Goal: Information Seeking & Learning: Find specific fact

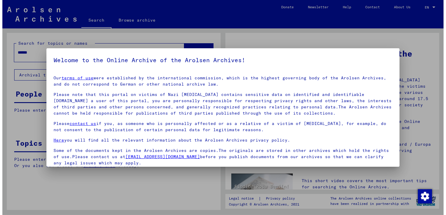
scroll to position [46, 0]
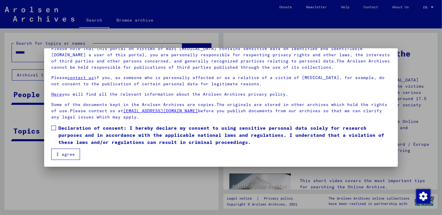
click at [54, 128] on span at bounding box center [53, 128] width 5 height 5
click at [68, 156] on button "I agree" at bounding box center [65, 154] width 29 height 11
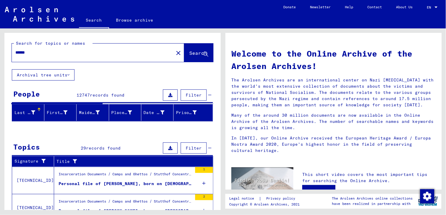
click at [175, 52] on mat-icon "close" at bounding box center [178, 52] width 7 height 7
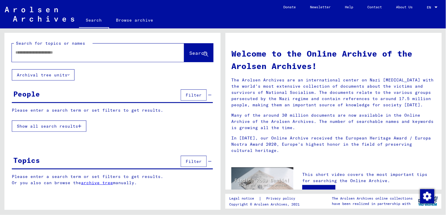
click at [20, 52] on input "text" at bounding box center [90, 52] width 151 height 6
type input "**********"
click at [189, 56] on span "Search" at bounding box center [198, 53] width 19 height 6
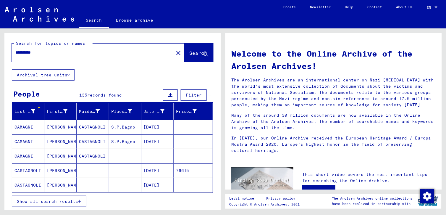
scroll to position [54, 0]
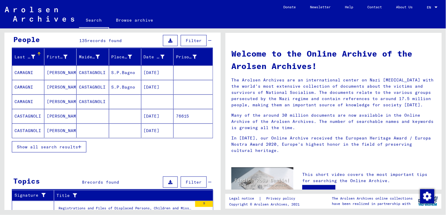
click at [72, 149] on span "Show all search results" at bounding box center [47, 146] width 61 height 5
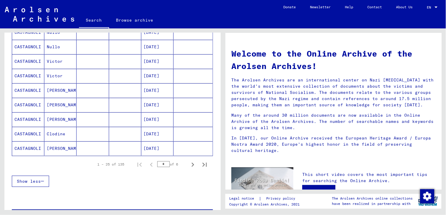
scroll to position [354, 0]
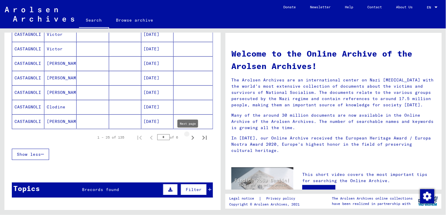
click at [189, 139] on icon "Next page" at bounding box center [193, 138] width 8 height 8
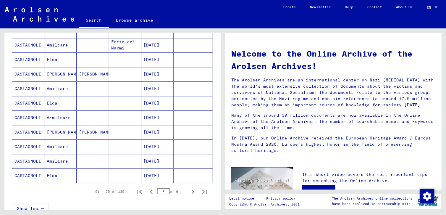
scroll to position [381, 0]
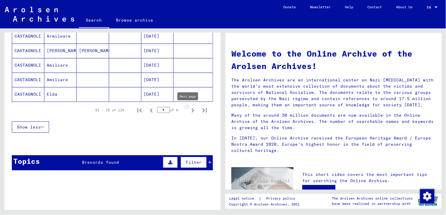
click at [189, 111] on icon "Next page" at bounding box center [193, 110] width 8 height 8
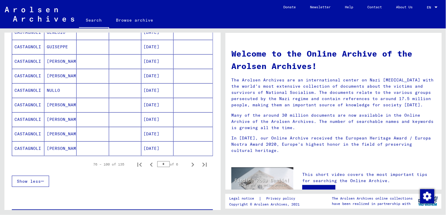
scroll to position [409, 0]
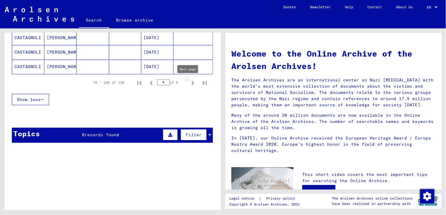
click at [189, 84] on icon "Next page" at bounding box center [193, 83] width 8 height 8
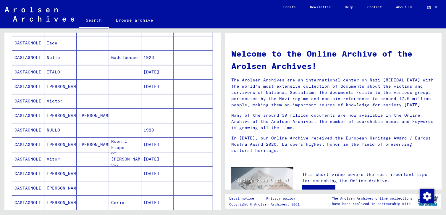
scroll to position [381, 0]
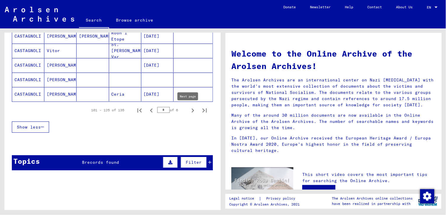
click at [189, 110] on icon "Next page" at bounding box center [193, 110] width 8 height 8
type input "*"
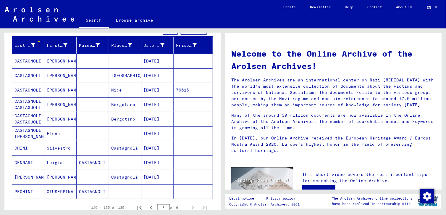
scroll to position [0, 0]
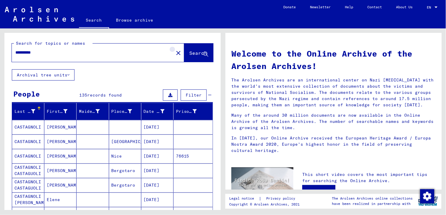
click at [175, 52] on mat-icon "close" at bounding box center [178, 52] width 7 height 7
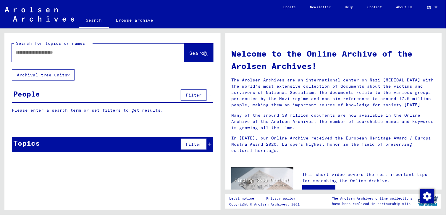
click at [28, 53] on input "text" at bounding box center [90, 52] width 151 height 6
click at [25, 51] on input "text" at bounding box center [90, 52] width 151 height 6
type input "*********"
click at [189, 52] on span "Search" at bounding box center [198, 53] width 18 height 6
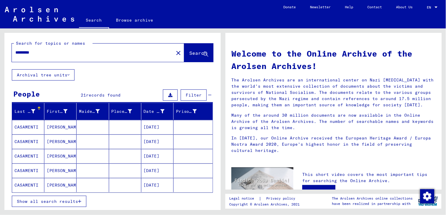
scroll to position [27, 0]
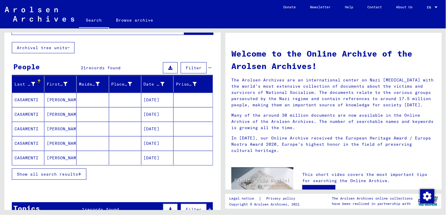
click at [74, 173] on span "Show all search results" at bounding box center [47, 173] width 61 height 5
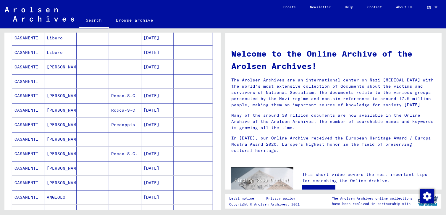
scroll to position [272, 0]
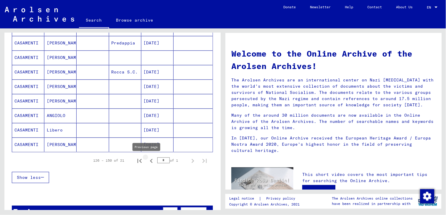
click at [147, 159] on icon "Previous page" at bounding box center [151, 161] width 8 height 8
type input "*"
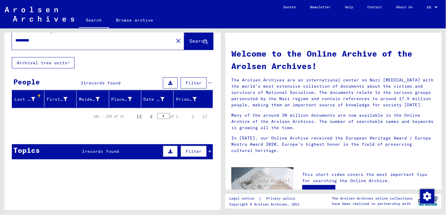
click at [189, 38] on span "Search" at bounding box center [198, 41] width 18 height 6
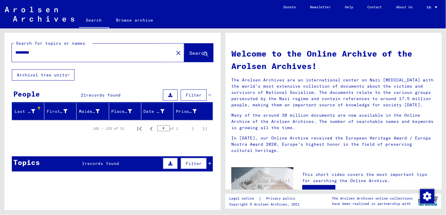
click at [189, 55] on span "Search" at bounding box center [198, 53] width 18 height 6
click at [175, 52] on mat-icon "close" at bounding box center [178, 52] width 7 height 7
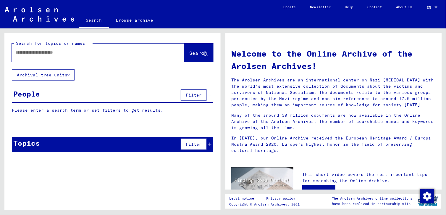
click at [25, 51] on input "text" at bounding box center [90, 52] width 151 height 6
click at [193, 51] on span "Search" at bounding box center [198, 53] width 18 height 6
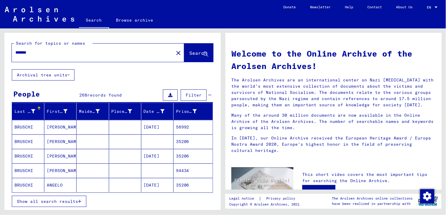
click at [36, 51] on input "*******" at bounding box center [90, 52] width 151 height 6
click at [192, 52] on span "Search" at bounding box center [198, 53] width 18 height 6
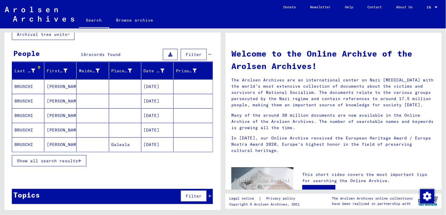
click at [80, 161] on icon "button" at bounding box center [79, 161] width 3 height 4
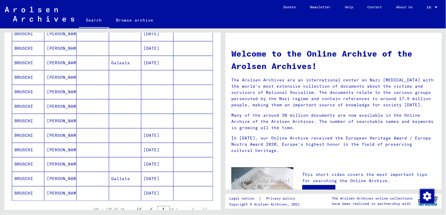
scroll to position [188, 0]
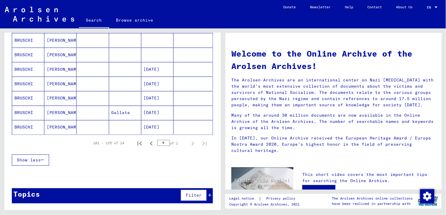
click at [25, 112] on mat-cell "BRUSCHI" at bounding box center [28, 113] width 32 height 14
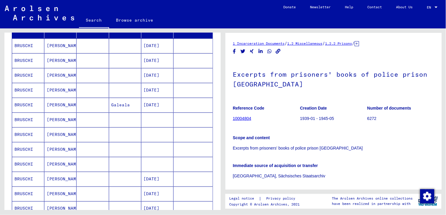
scroll to position [163, 0]
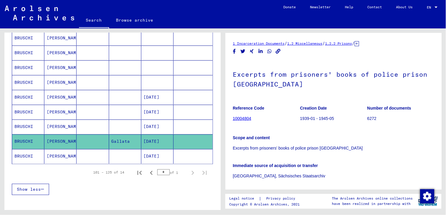
click at [57, 126] on mat-cell "[PERSON_NAME]" at bounding box center [60, 127] width 32 height 15
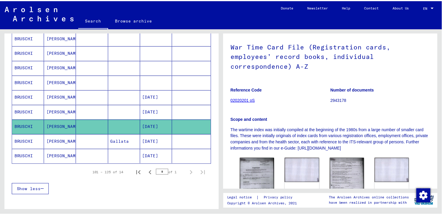
scroll to position [94, 0]
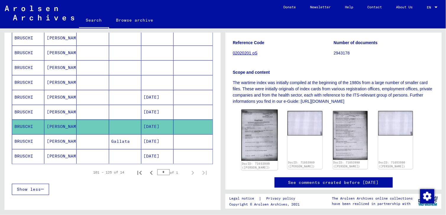
click at [258, 127] on img at bounding box center [260, 135] width 36 height 51
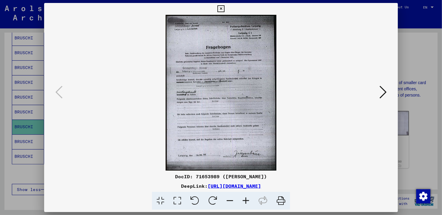
click at [249, 201] on icon at bounding box center [246, 201] width 16 height 18
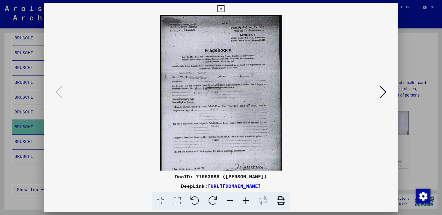
click at [249, 201] on icon at bounding box center [246, 201] width 16 height 18
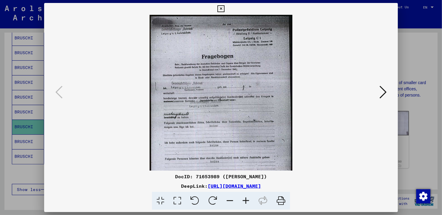
click at [249, 201] on icon at bounding box center [246, 201] width 16 height 18
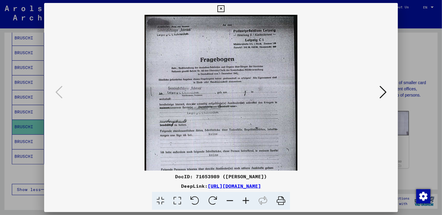
click at [249, 201] on icon at bounding box center [246, 201] width 16 height 18
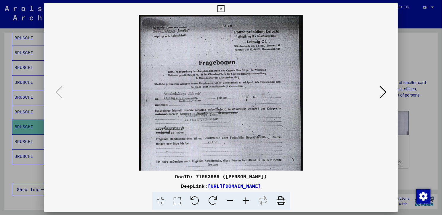
click at [249, 201] on icon at bounding box center [246, 201] width 16 height 18
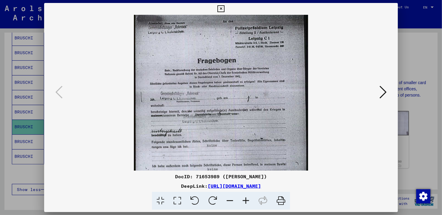
scroll to position [0, 0]
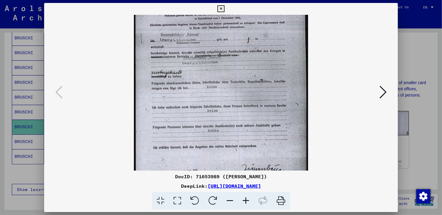
drag, startPoint x: 264, startPoint y: 129, endPoint x: 246, endPoint y: 62, distance: 69.5
click at [246, 62] on img at bounding box center [221, 73] width 174 height 245
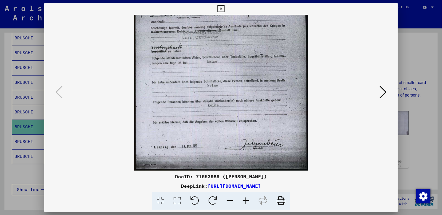
drag, startPoint x: 253, startPoint y: 80, endPoint x: 245, endPoint y: 55, distance: 26.4
click at [245, 55] on img at bounding box center [221, 48] width 174 height 245
click at [384, 93] on icon at bounding box center [382, 92] width 7 height 14
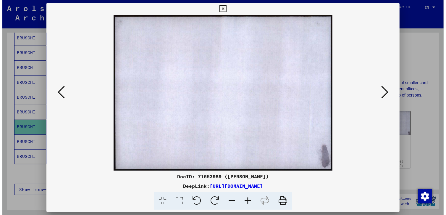
scroll to position [0, 0]
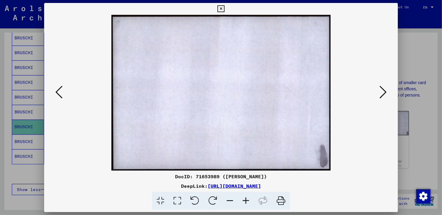
click at [386, 93] on icon at bounding box center [382, 92] width 7 height 14
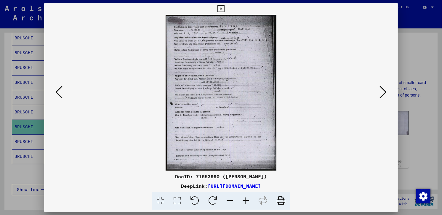
click at [247, 200] on icon at bounding box center [246, 201] width 16 height 18
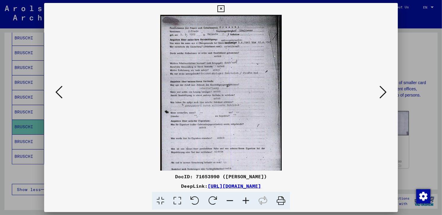
click at [247, 200] on icon at bounding box center [246, 201] width 16 height 18
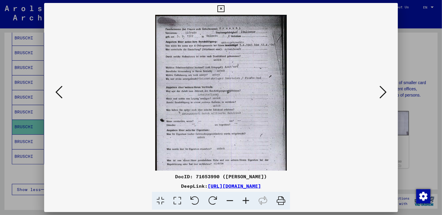
click at [247, 200] on icon at bounding box center [246, 201] width 16 height 18
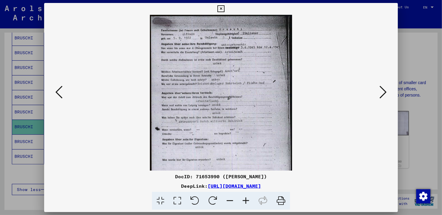
click at [247, 200] on icon at bounding box center [246, 201] width 16 height 18
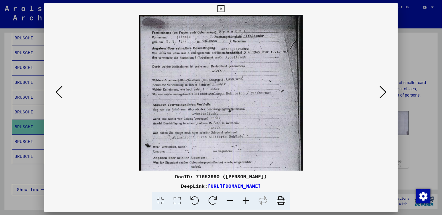
click at [247, 200] on icon at bounding box center [246, 201] width 16 height 18
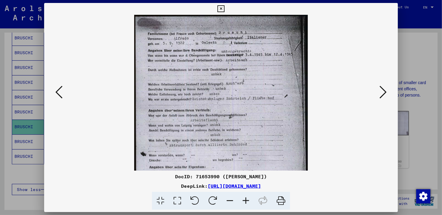
click at [247, 200] on icon at bounding box center [246, 201] width 16 height 18
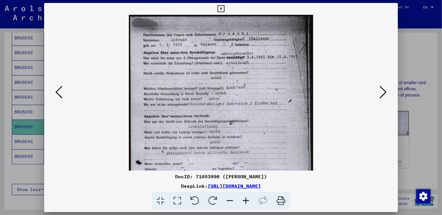
click at [247, 200] on icon at bounding box center [246, 201] width 16 height 18
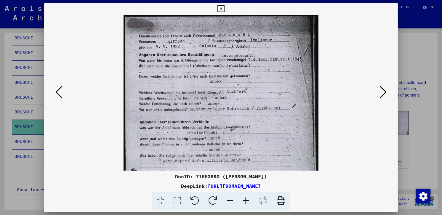
click at [247, 200] on icon at bounding box center [246, 201] width 16 height 18
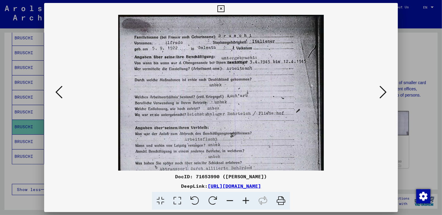
click at [383, 96] on icon at bounding box center [382, 92] width 7 height 14
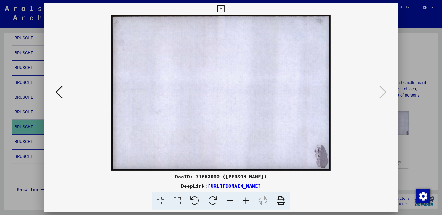
click at [224, 7] on icon at bounding box center [220, 8] width 7 height 7
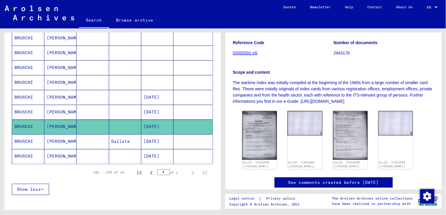
click at [57, 110] on mat-cell "[PERSON_NAME]" at bounding box center [60, 112] width 32 height 15
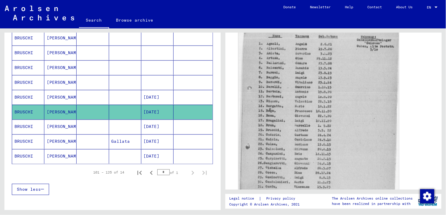
scroll to position [235, 0]
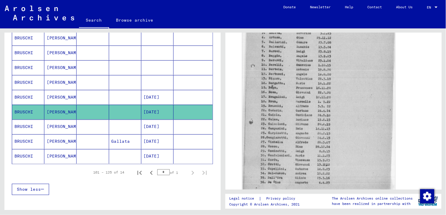
click at [52, 99] on mat-cell "[PERSON_NAME]" at bounding box center [60, 97] width 32 height 15
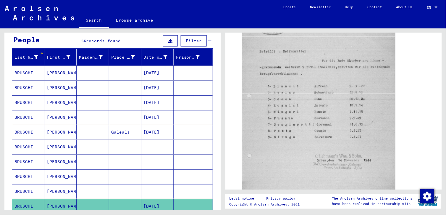
scroll to position [27, 0]
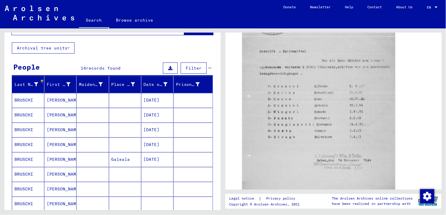
click at [52, 99] on mat-cell "[PERSON_NAME]" at bounding box center [60, 100] width 32 height 15
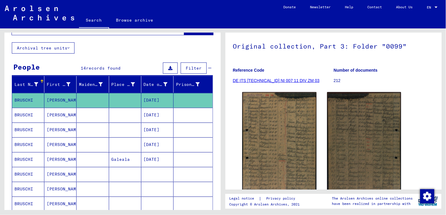
click at [62, 113] on mat-cell "[PERSON_NAME]" at bounding box center [60, 115] width 32 height 15
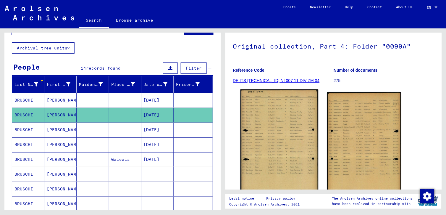
click at [288, 126] on img at bounding box center [280, 143] width 78 height 109
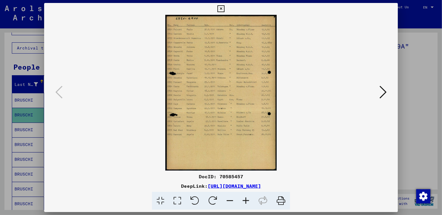
click at [245, 197] on icon at bounding box center [246, 201] width 16 height 18
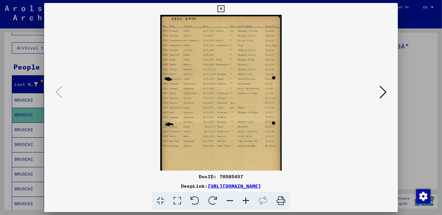
click at [245, 197] on icon at bounding box center [246, 201] width 16 height 18
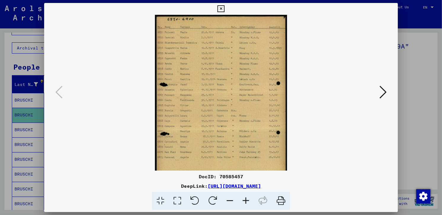
click at [245, 197] on icon at bounding box center [246, 201] width 16 height 18
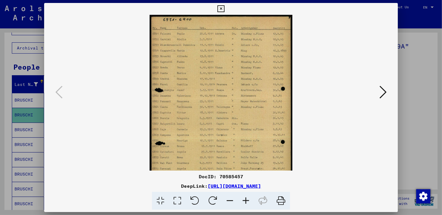
click at [245, 197] on icon at bounding box center [246, 201] width 16 height 18
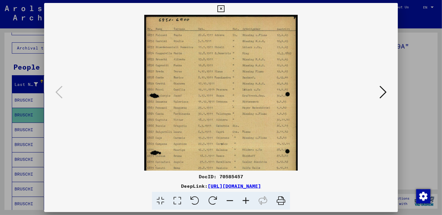
click at [245, 197] on icon at bounding box center [246, 201] width 16 height 18
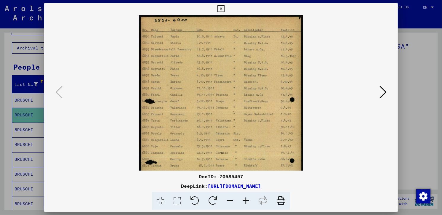
click at [245, 196] on icon at bounding box center [246, 201] width 16 height 18
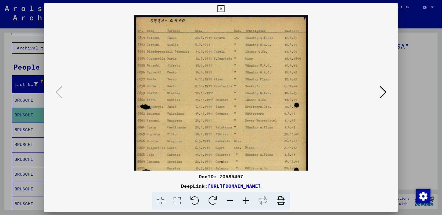
click at [224, 8] on icon at bounding box center [220, 8] width 7 height 7
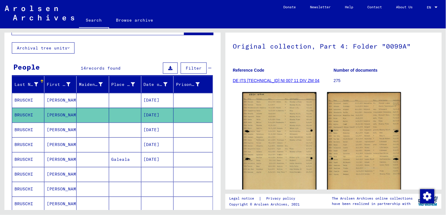
click at [57, 158] on mat-cell "[PERSON_NAME]" at bounding box center [60, 159] width 32 height 15
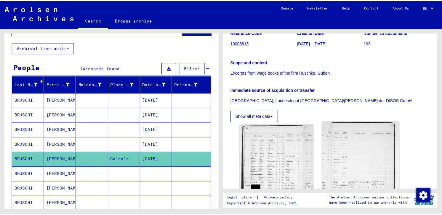
scroll to position [165, 0]
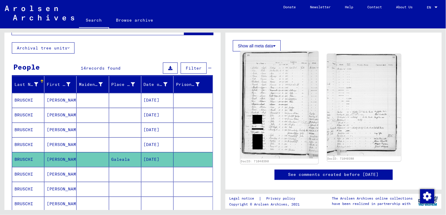
click at [280, 107] on img at bounding box center [280, 104] width 78 height 107
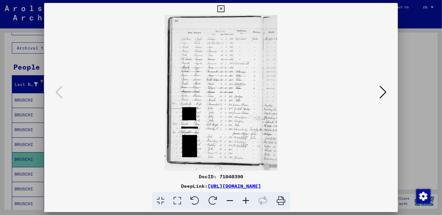
click at [247, 201] on icon at bounding box center [246, 201] width 16 height 18
click at [247, 200] on icon at bounding box center [246, 201] width 16 height 18
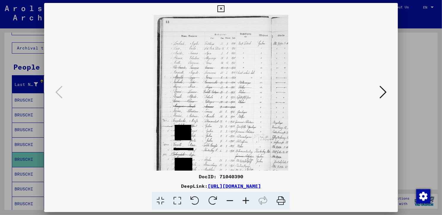
click at [247, 200] on icon at bounding box center [246, 201] width 16 height 18
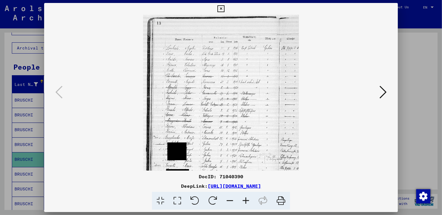
click at [247, 200] on icon at bounding box center [246, 201] width 16 height 18
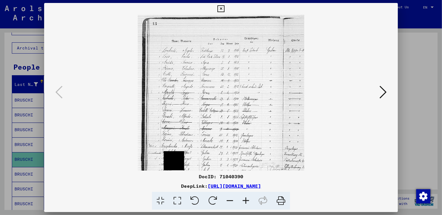
click at [247, 200] on icon at bounding box center [246, 201] width 16 height 18
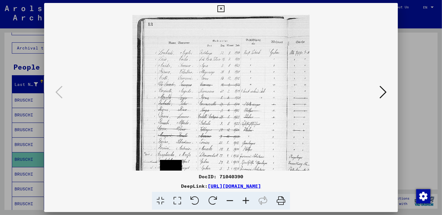
click at [247, 199] on icon at bounding box center [246, 201] width 16 height 18
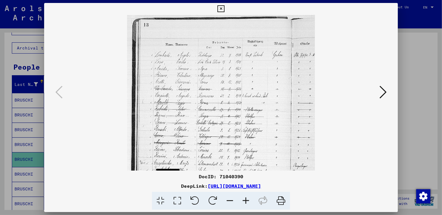
click at [247, 199] on icon at bounding box center [246, 201] width 16 height 18
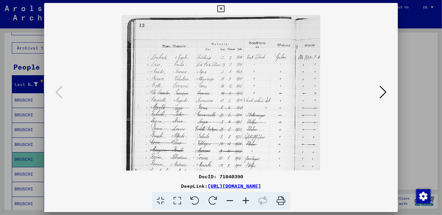
click at [247, 199] on icon at bounding box center [246, 201] width 16 height 18
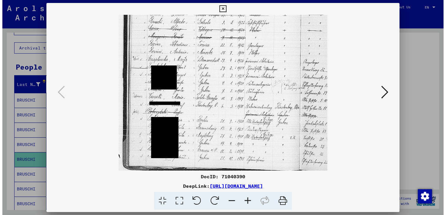
scroll to position [128, 0]
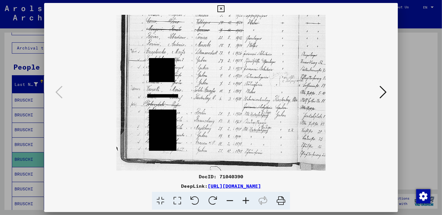
drag, startPoint x: 249, startPoint y: 138, endPoint x: 267, endPoint y: -23, distance: 162.4
click at [267, 0] on html "**********" at bounding box center [221, 107] width 442 height 215
drag, startPoint x: 395, startPoint y: 7, endPoint x: 273, endPoint y: 30, distance: 123.9
click at [224, 7] on icon at bounding box center [220, 8] width 7 height 7
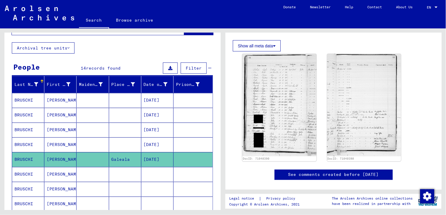
scroll to position [81, 0]
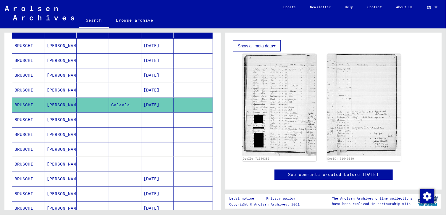
click at [64, 123] on mat-cell "[PERSON_NAME]" at bounding box center [60, 119] width 32 height 15
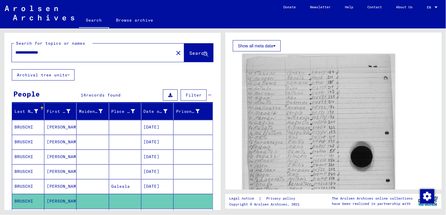
drag, startPoint x: 55, startPoint y: 52, endPoint x: 7, endPoint y: 51, distance: 48.0
click at [4, 51] on div "**********" at bounding box center [112, 51] width 216 height 36
type input "******"
click at [185, 49] on button "Search" at bounding box center [198, 53] width 29 height 18
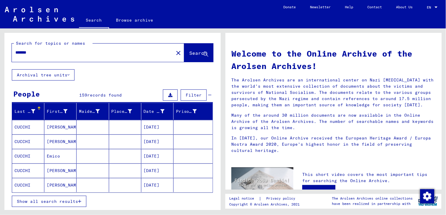
scroll to position [54, 0]
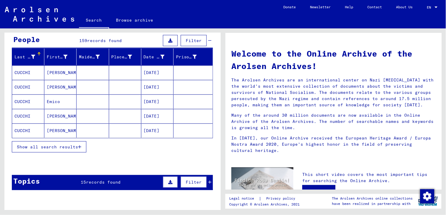
click at [82, 147] on button "Show all search results" at bounding box center [49, 146] width 75 height 11
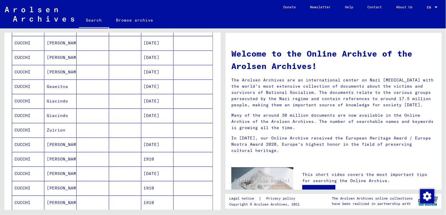
scroll to position [381, 0]
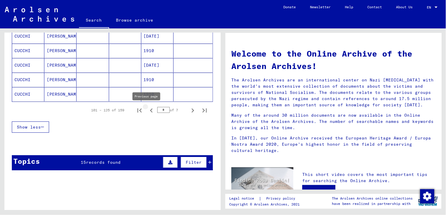
click at [147, 110] on icon "Previous page" at bounding box center [151, 110] width 8 height 8
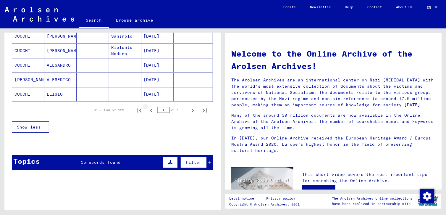
click at [147, 111] on icon "Previous page" at bounding box center [151, 110] width 8 height 8
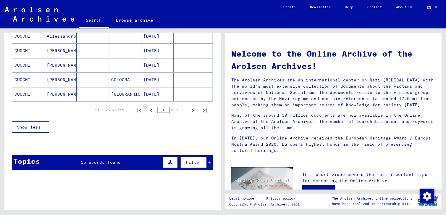
click at [147, 111] on icon "Previous page" at bounding box center [151, 110] width 8 height 8
type input "*"
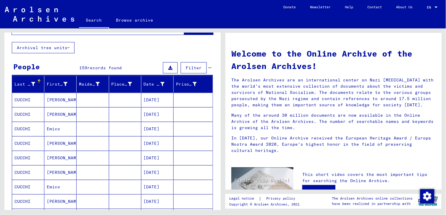
scroll to position [0, 0]
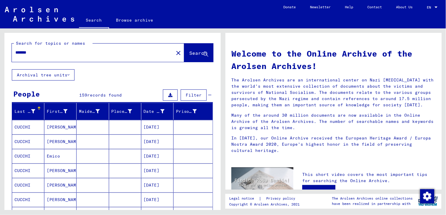
click at [42, 51] on input "******" at bounding box center [90, 52] width 151 height 6
type input "**********"
click at [192, 53] on span "Search" at bounding box center [198, 53] width 18 height 6
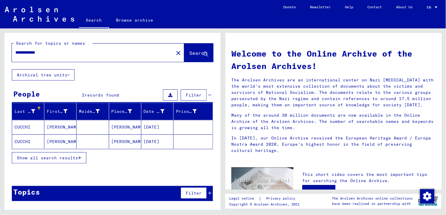
click at [61, 126] on mat-cell "[PERSON_NAME]" at bounding box center [60, 127] width 32 height 14
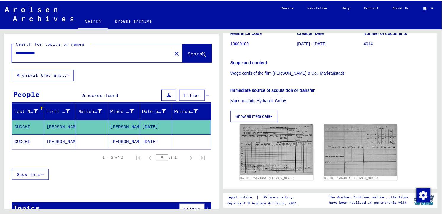
scroll to position [132, 0]
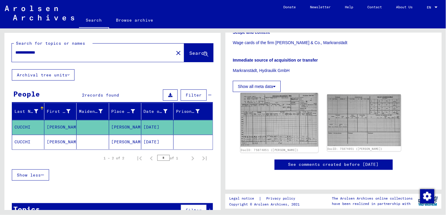
click at [267, 126] on img at bounding box center [280, 120] width 78 height 54
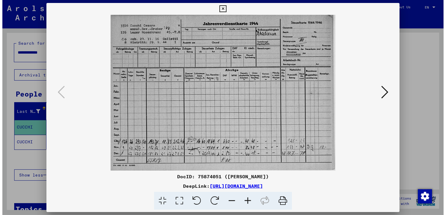
scroll to position [0, 0]
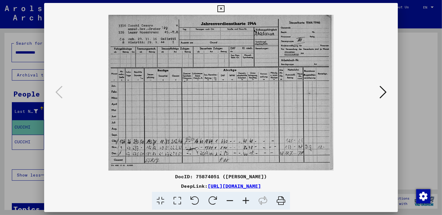
click at [383, 91] on icon at bounding box center [382, 92] width 7 height 14
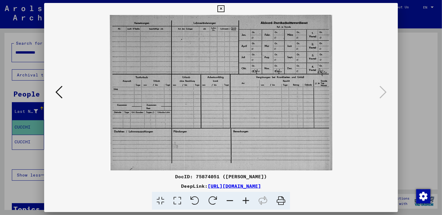
click at [224, 7] on icon at bounding box center [220, 8] width 7 height 7
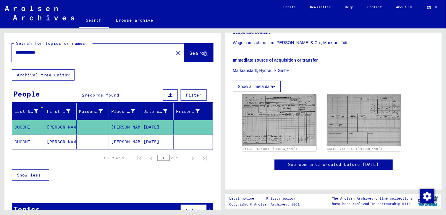
click at [49, 141] on mat-cell "[PERSON_NAME]" at bounding box center [60, 142] width 32 height 15
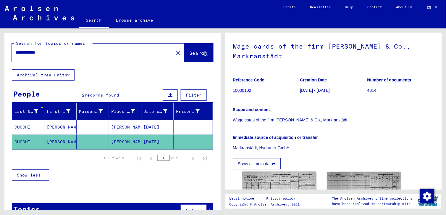
scroll to position [118, 0]
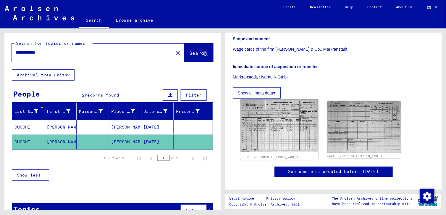
click at [281, 136] on img at bounding box center [280, 125] width 78 height 53
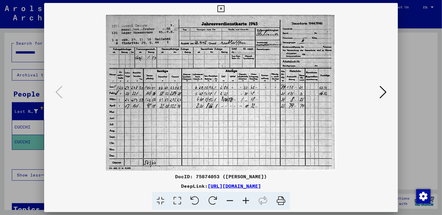
click at [224, 8] on icon at bounding box center [220, 8] width 7 height 7
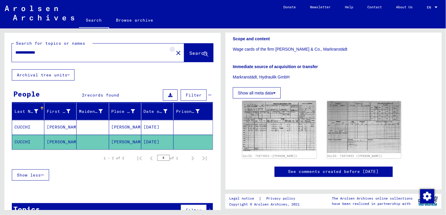
click at [175, 53] on mat-icon "close" at bounding box center [178, 52] width 7 height 7
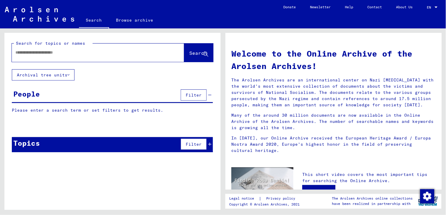
click at [36, 51] on input "text" at bounding box center [90, 52] width 151 height 6
click at [189, 52] on span "Search" at bounding box center [198, 53] width 18 height 6
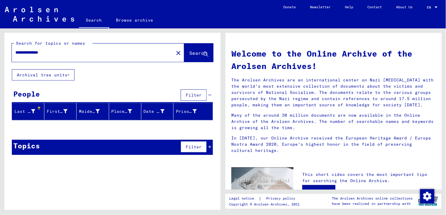
drag, startPoint x: 34, startPoint y: 53, endPoint x: 61, endPoint y: 50, distance: 27.1
click at [61, 50] on input "**********" at bounding box center [90, 52] width 151 height 6
type input "******"
click at [193, 52] on span "Search" at bounding box center [198, 53] width 18 height 6
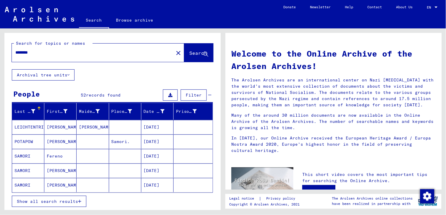
click at [68, 200] on span "Show all search results" at bounding box center [47, 201] width 61 height 5
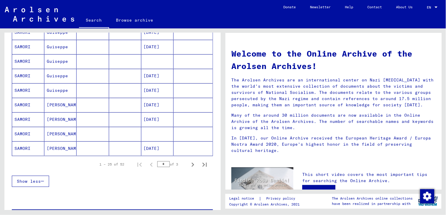
scroll to position [354, 0]
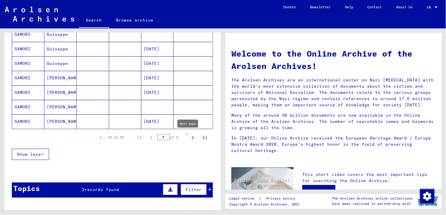
click at [189, 137] on icon "Next page" at bounding box center [193, 138] width 8 height 8
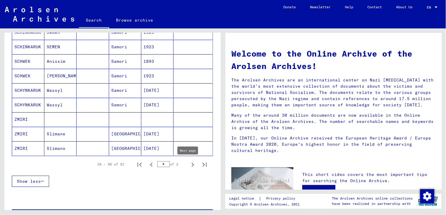
scroll to position [409, 0]
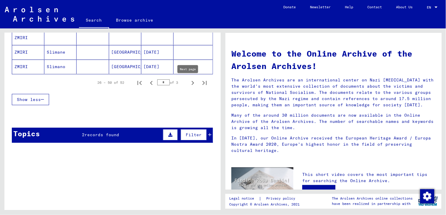
click at [189, 82] on icon "Next page" at bounding box center [193, 83] width 8 height 8
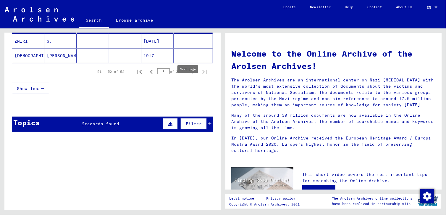
type input "*"
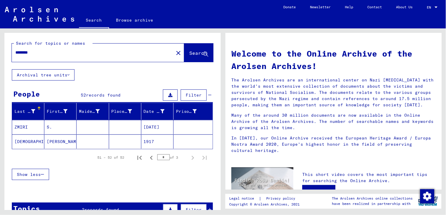
click at [175, 52] on mat-icon "close" at bounding box center [178, 52] width 7 height 7
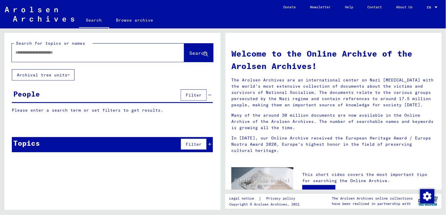
drag, startPoint x: 21, startPoint y: 54, endPoint x: 28, endPoint y: 54, distance: 7.1
click at [22, 54] on input "text" at bounding box center [90, 52] width 151 height 6
click at [199, 53] on span "Search" at bounding box center [198, 53] width 18 height 6
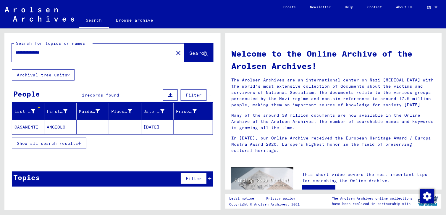
click at [54, 126] on mat-cell "ANGIOLO" at bounding box center [60, 127] width 32 height 14
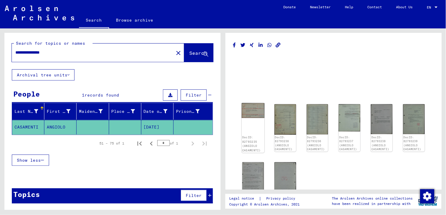
click at [246, 114] on img at bounding box center [253, 110] width 22 height 15
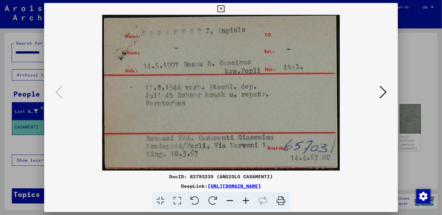
click at [384, 92] on icon at bounding box center [382, 92] width 7 height 14
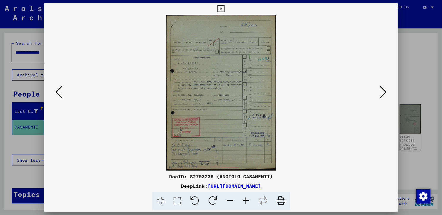
click at [384, 92] on icon at bounding box center [382, 92] width 7 height 14
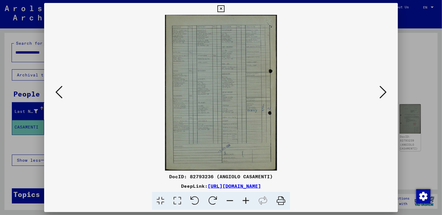
click at [384, 92] on icon at bounding box center [382, 92] width 7 height 14
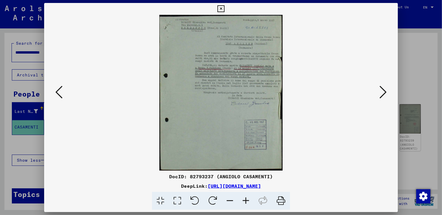
click at [384, 92] on icon at bounding box center [382, 92] width 7 height 14
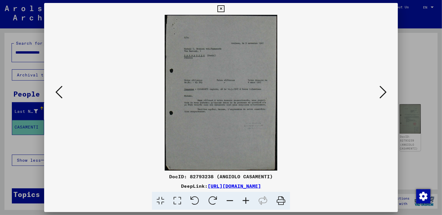
click at [384, 92] on icon at bounding box center [382, 92] width 7 height 14
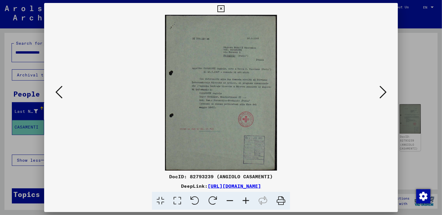
click at [384, 92] on icon at bounding box center [382, 92] width 7 height 14
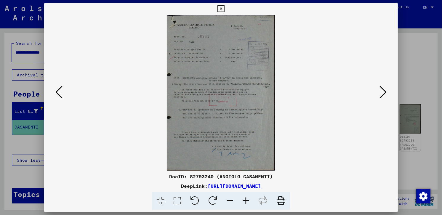
click at [384, 92] on icon at bounding box center [382, 92] width 7 height 14
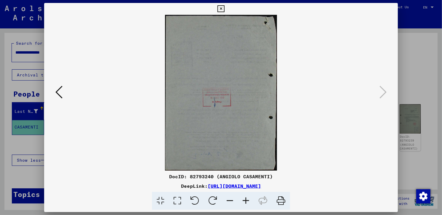
click at [55, 92] on icon at bounding box center [58, 92] width 7 height 14
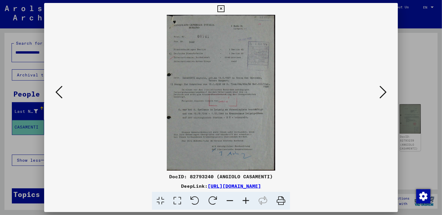
click at [55, 92] on icon at bounding box center [58, 92] width 7 height 14
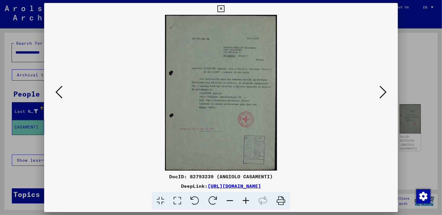
click at [55, 92] on icon at bounding box center [58, 92] width 7 height 14
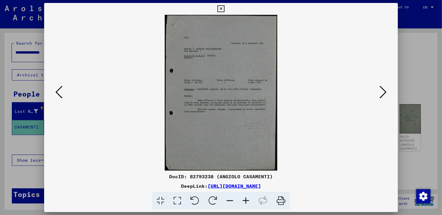
click at [55, 92] on icon at bounding box center [58, 92] width 7 height 14
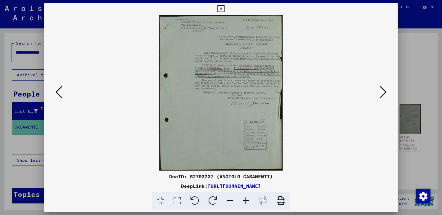
click at [55, 92] on icon at bounding box center [58, 92] width 7 height 14
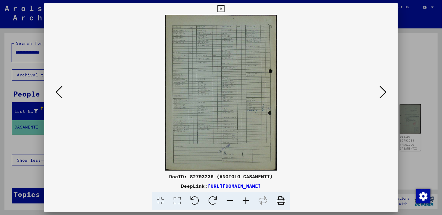
click at [55, 92] on icon at bounding box center [58, 92] width 7 height 14
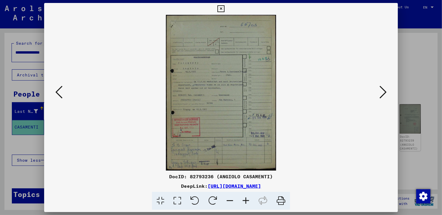
click at [55, 92] on icon at bounding box center [58, 92] width 7 height 14
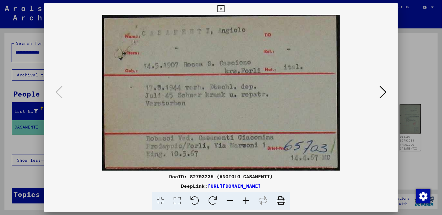
click at [384, 92] on icon at bounding box center [382, 92] width 7 height 14
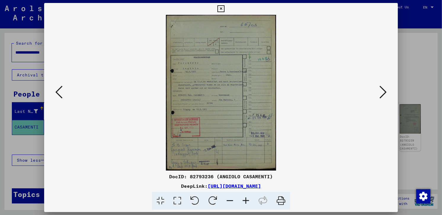
click at [384, 92] on icon at bounding box center [382, 92] width 7 height 14
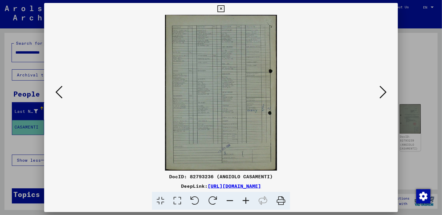
click at [383, 91] on icon at bounding box center [382, 92] width 7 height 14
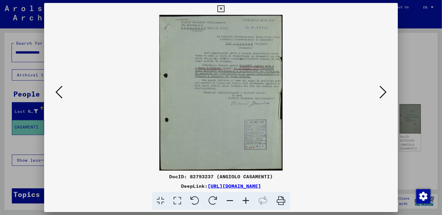
click at [245, 201] on icon at bounding box center [246, 201] width 16 height 18
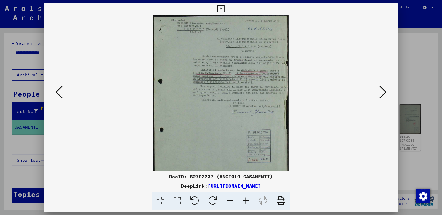
click at [244, 200] on icon at bounding box center [246, 201] width 16 height 18
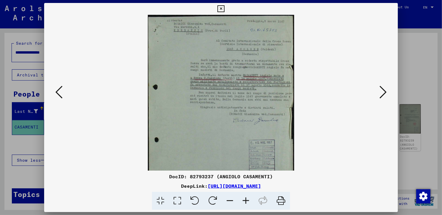
click at [244, 200] on icon at bounding box center [246, 201] width 16 height 18
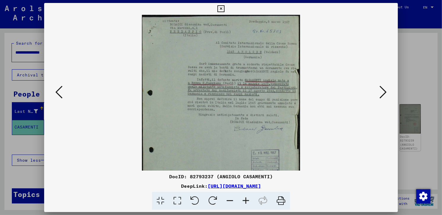
click at [244, 200] on icon at bounding box center [246, 201] width 16 height 18
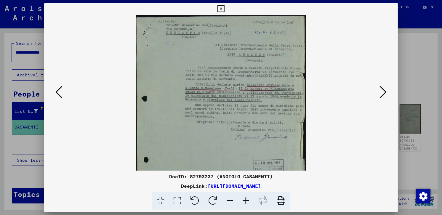
click at [243, 200] on icon at bounding box center [246, 201] width 16 height 18
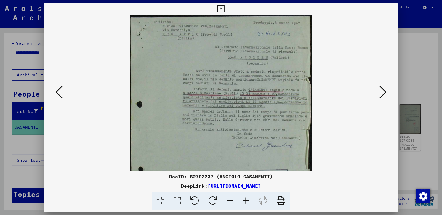
click at [243, 200] on icon at bounding box center [246, 201] width 16 height 18
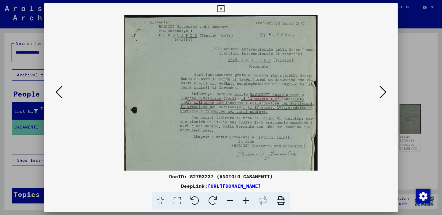
click at [243, 200] on icon at bounding box center [246, 201] width 16 height 18
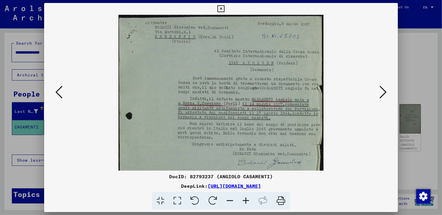
click at [243, 200] on icon at bounding box center [246, 201] width 16 height 18
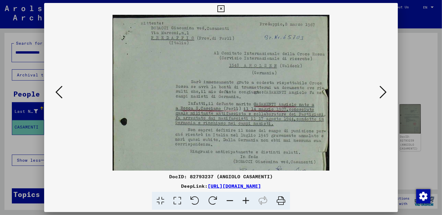
drag, startPoint x: 285, startPoint y: 102, endPoint x: 211, endPoint y: 107, distance: 73.9
click at [211, 107] on img at bounding box center [220, 152] width 217 height 274
click at [383, 94] on icon at bounding box center [382, 92] width 7 height 14
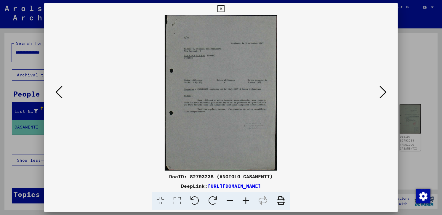
click at [245, 202] on icon at bounding box center [246, 201] width 16 height 18
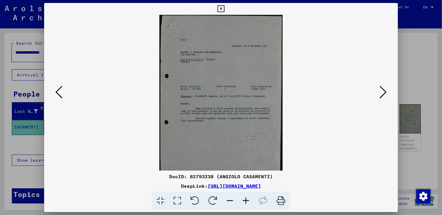
click at [245, 202] on icon at bounding box center [246, 201] width 16 height 18
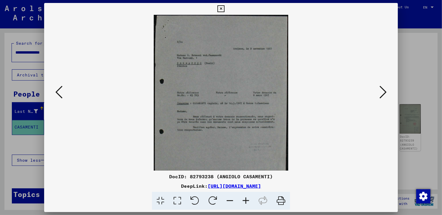
click at [245, 202] on icon at bounding box center [246, 201] width 16 height 18
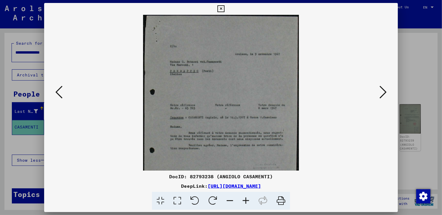
click at [244, 202] on icon at bounding box center [246, 201] width 16 height 18
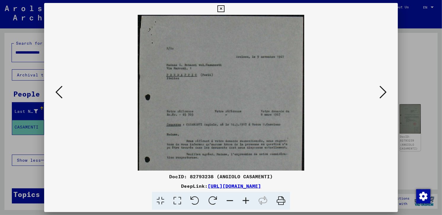
click at [244, 202] on icon at bounding box center [246, 201] width 16 height 18
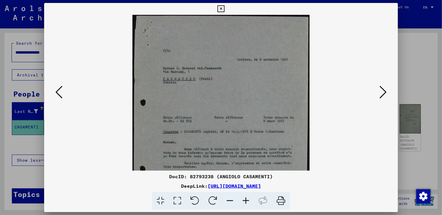
drag, startPoint x: 243, startPoint y: 141, endPoint x: 242, endPoint y: 137, distance: 3.9
click at [242, 137] on img at bounding box center [220, 137] width 177 height 245
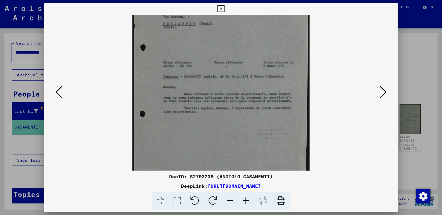
scroll to position [60, 0]
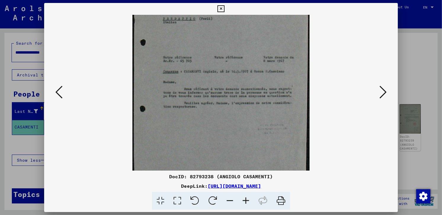
drag, startPoint x: 246, startPoint y: 147, endPoint x: 235, endPoint y: 78, distance: 70.1
click at [235, 78] on img at bounding box center [220, 77] width 177 height 245
click at [386, 94] on icon at bounding box center [382, 92] width 7 height 14
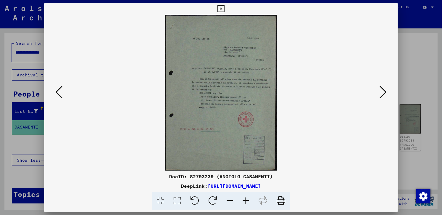
scroll to position [0, 0]
click at [247, 200] on icon at bounding box center [246, 201] width 16 height 18
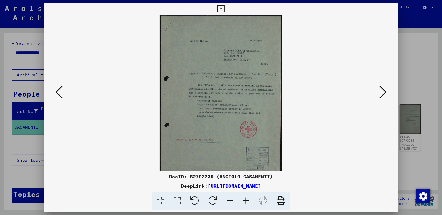
click at [247, 200] on icon at bounding box center [246, 201] width 16 height 18
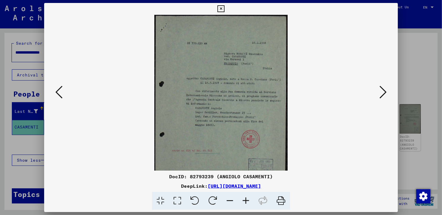
click at [247, 200] on icon at bounding box center [246, 201] width 16 height 18
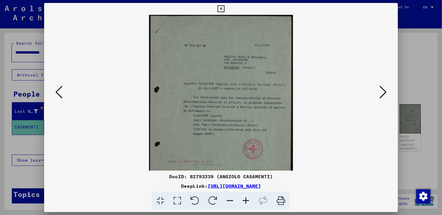
click at [247, 200] on icon at bounding box center [246, 201] width 16 height 18
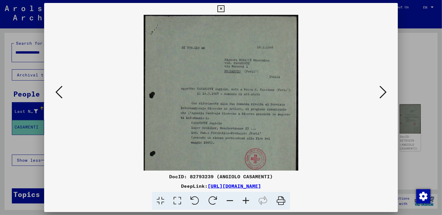
click at [247, 200] on icon at bounding box center [246, 201] width 16 height 18
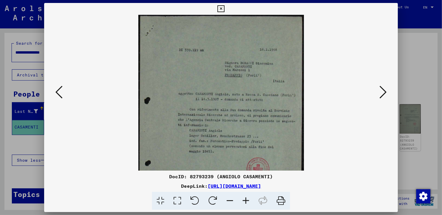
click at [247, 200] on icon at bounding box center [246, 201] width 16 height 18
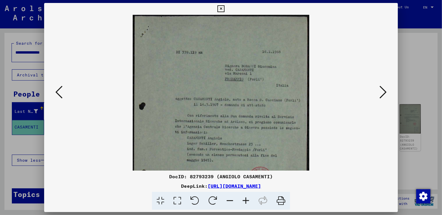
click at [247, 200] on icon at bounding box center [246, 201] width 16 height 18
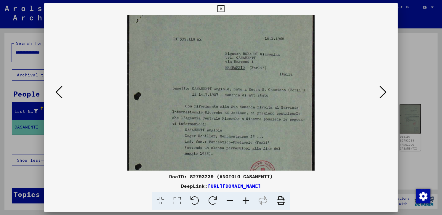
scroll to position [15, 0]
drag, startPoint x: 278, startPoint y: 137, endPoint x: 273, endPoint y: 107, distance: 30.4
click at [273, 107] on img at bounding box center [220, 129] width 187 height 259
click at [384, 92] on icon at bounding box center [382, 92] width 7 height 14
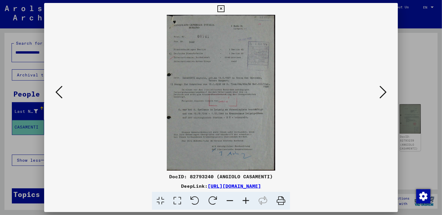
click at [246, 202] on icon at bounding box center [246, 201] width 16 height 18
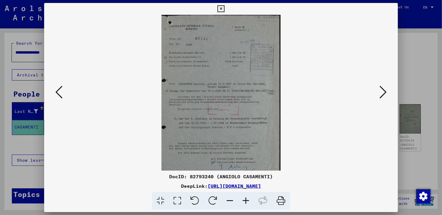
click at [246, 202] on icon at bounding box center [246, 201] width 16 height 18
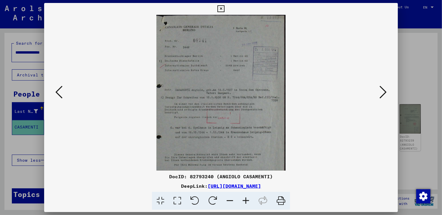
click at [246, 202] on icon at bounding box center [246, 201] width 16 height 18
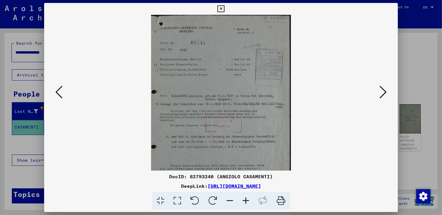
click at [246, 202] on icon at bounding box center [246, 201] width 16 height 18
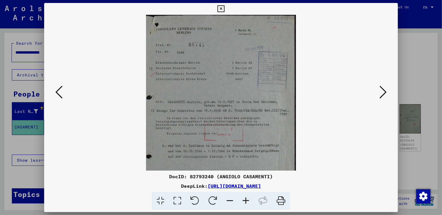
click at [246, 202] on icon at bounding box center [246, 201] width 16 height 18
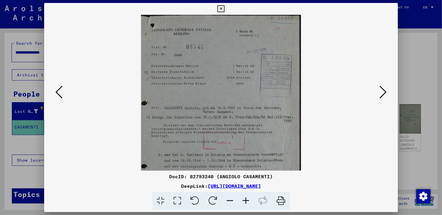
click at [246, 202] on icon at bounding box center [246, 201] width 16 height 18
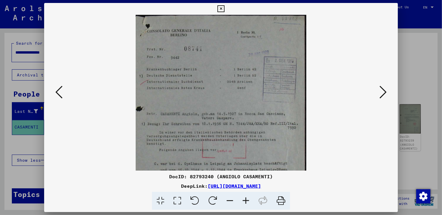
click at [246, 202] on icon at bounding box center [246, 201] width 16 height 18
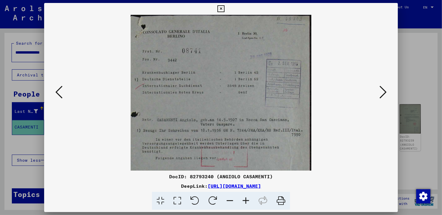
click at [246, 202] on icon at bounding box center [246, 201] width 16 height 18
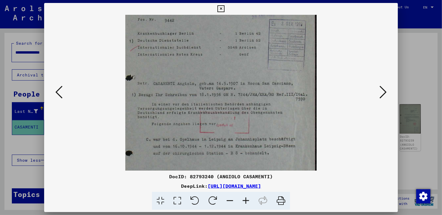
scroll to position [43, 0]
drag, startPoint x: 244, startPoint y: 151, endPoint x: 237, endPoint y: 68, distance: 83.2
click at [237, 68] on img at bounding box center [220, 109] width 191 height 274
click at [369, 138] on div at bounding box center [220, 93] width 313 height 156
click at [384, 91] on icon at bounding box center [382, 92] width 7 height 14
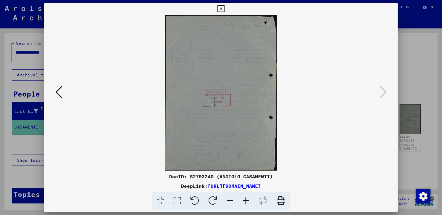
scroll to position [0, 0]
click at [248, 199] on icon at bounding box center [246, 201] width 16 height 18
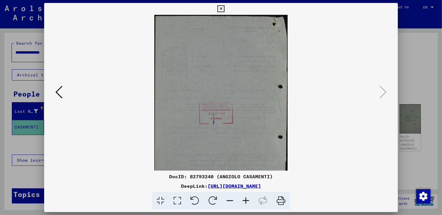
click at [247, 199] on icon at bounding box center [246, 201] width 16 height 18
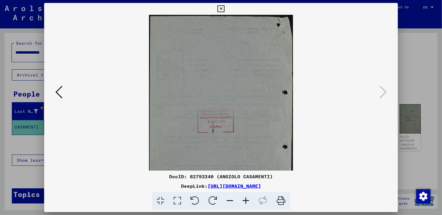
click at [247, 199] on icon at bounding box center [246, 201] width 16 height 18
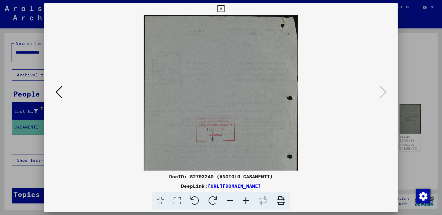
click at [247, 199] on icon at bounding box center [246, 201] width 16 height 18
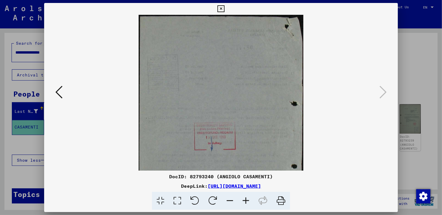
click at [247, 199] on icon at bounding box center [246, 201] width 16 height 18
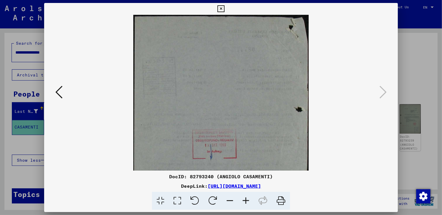
click at [247, 199] on icon at bounding box center [246, 201] width 16 height 18
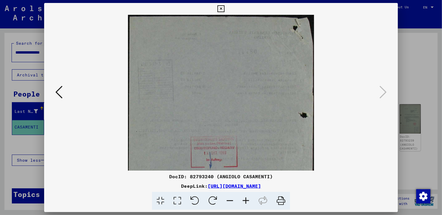
click at [247, 199] on icon at bounding box center [246, 201] width 16 height 18
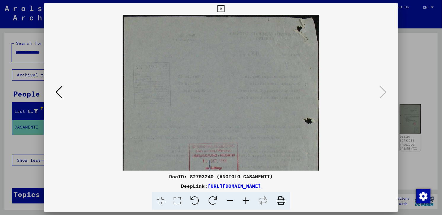
click at [248, 200] on icon at bounding box center [246, 201] width 16 height 18
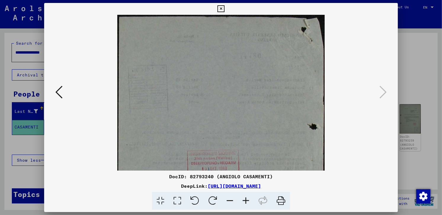
drag, startPoint x: 257, startPoint y: 131, endPoint x: 227, endPoint y: 162, distance: 42.7
click at [227, 162] on img at bounding box center [220, 159] width 207 height 289
click at [224, 8] on icon at bounding box center [220, 8] width 7 height 7
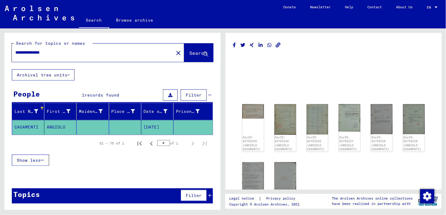
drag, startPoint x: 56, startPoint y: 52, endPoint x: 15, endPoint y: 54, distance: 41.5
click at [15, 54] on input "**********" at bounding box center [92, 52] width 155 height 6
click at [191, 49] on button "Search" at bounding box center [198, 53] width 29 height 18
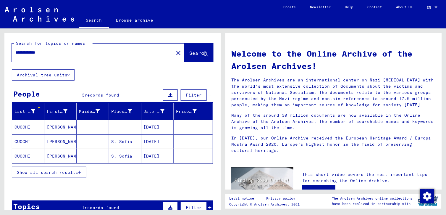
click at [55, 125] on mat-cell "[PERSON_NAME]" at bounding box center [60, 127] width 32 height 14
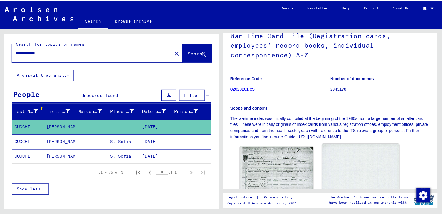
scroll to position [152, 0]
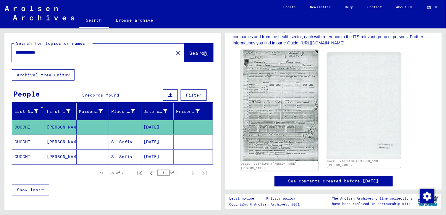
click at [284, 96] on img at bounding box center [280, 105] width 78 height 111
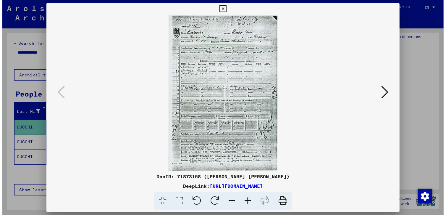
scroll to position [0, 0]
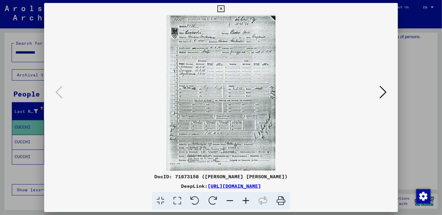
click at [245, 197] on icon at bounding box center [246, 201] width 16 height 18
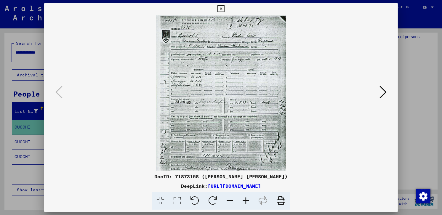
click at [245, 197] on icon at bounding box center [246, 201] width 16 height 18
click at [245, 198] on icon at bounding box center [246, 201] width 16 height 18
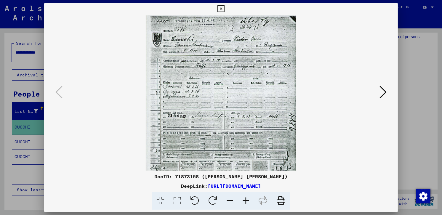
click at [245, 198] on icon at bounding box center [246, 201] width 16 height 18
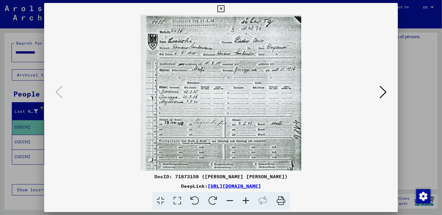
click at [245, 198] on icon at bounding box center [246, 201] width 16 height 18
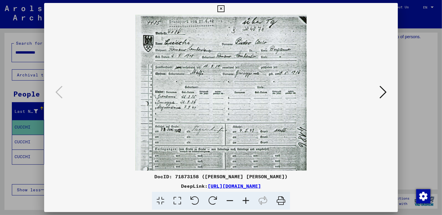
click at [246, 198] on icon at bounding box center [246, 201] width 16 height 18
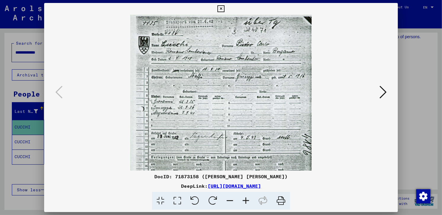
click at [246, 198] on icon at bounding box center [246, 201] width 16 height 18
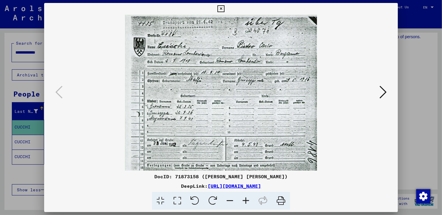
click at [246, 198] on icon at bounding box center [246, 201] width 16 height 18
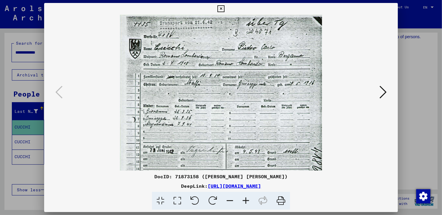
click at [246, 198] on icon at bounding box center [246, 201] width 16 height 18
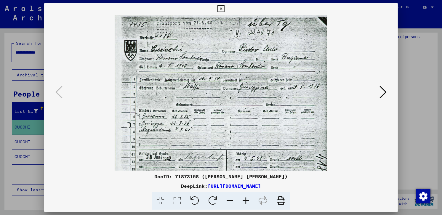
click at [246, 198] on icon at bounding box center [246, 201] width 16 height 18
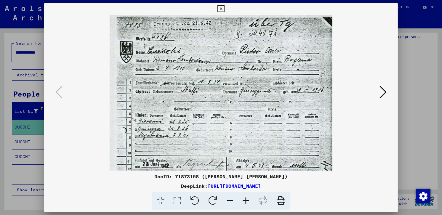
click at [224, 8] on icon at bounding box center [220, 8] width 7 height 7
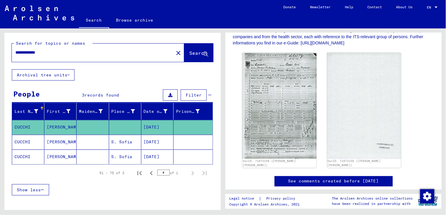
click at [66, 140] on mat-cell "[PERSON_NAME]" at bounding box center [60, 142] width 32 height 15
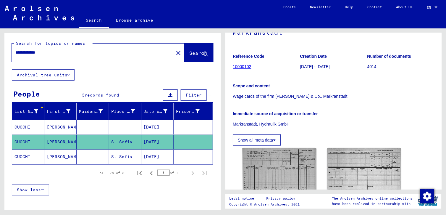
scroll to position [141, 0]
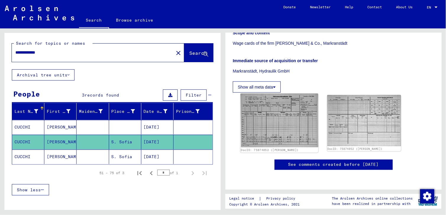
click at [276, 105] on img at bounding box center [280, 121] width 78 height 54
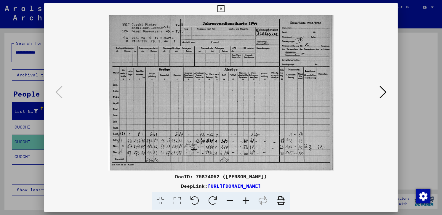
click at [385, 93] on icon at bounding box center [382, 92] width 7 height 14
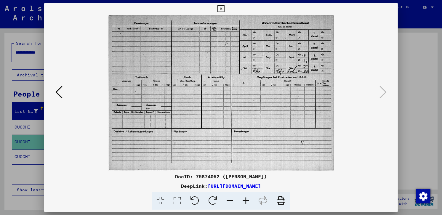
click at [64, 99] on img at bounding box center [220, 93] width 313 height 156
click at [58, 96] on icon at bounding box center [58, 92] width 7 height 14
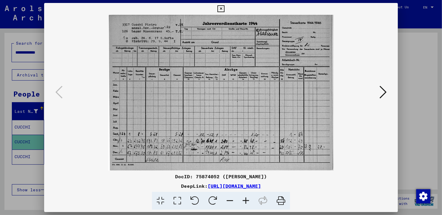
click at [384, 93] on icon at bounding box center [382, 92] width 7 height 14
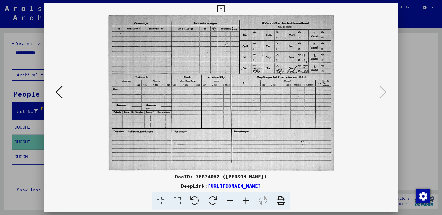
click at [57, 94] on icon at bounding box center [58, 92] width 7 height 14
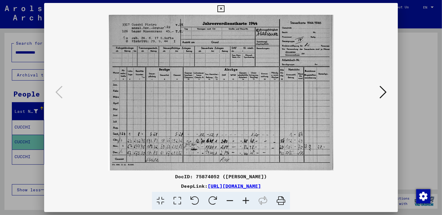
click at [226, 5] on button at bounding box center [221, 9] width 10 height 12
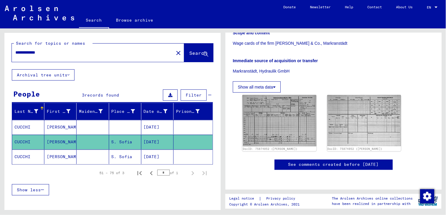
click at [61, 157] on mat-cell "[PERSON_NAME]" at bounding box center [60, 156] width 32 height 15
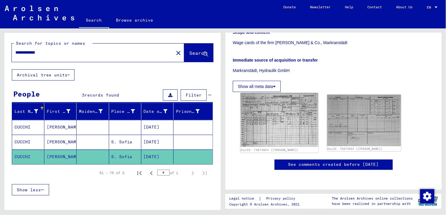
click at [274, 100] on img at bounding box center [280, 120] width 78 height 54
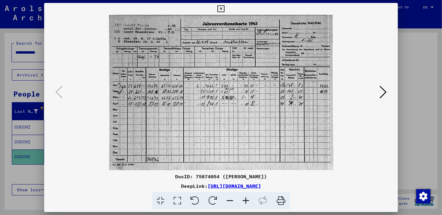
click at [244, 199] on icon at bounding box center [246, 201] width 16 height 18
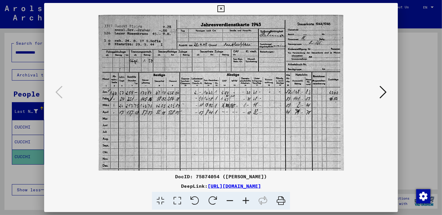
click at [244, 199] on icon at bounding box center [246, 201] width 16 height 18
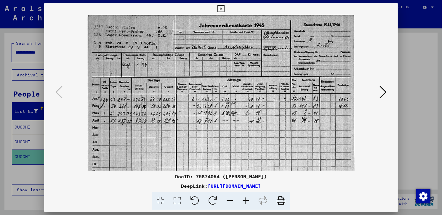
click at [244, 199] on icon at bounding box center [246, 201] width 16 height 18
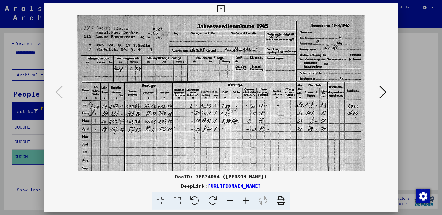
click at [244, 199] on icon at bounding box center [246, 201] width 16 height 18
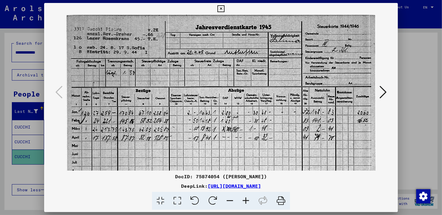
click at [244, 199] on icon at bounding box center [246, 201] width 16 height 18
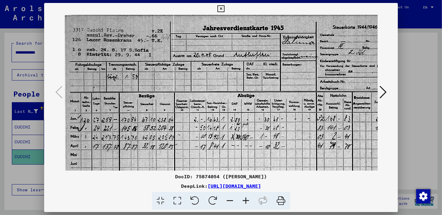
click at [224, 7] on icon at bounding box center [220, 8] width 7 height 7
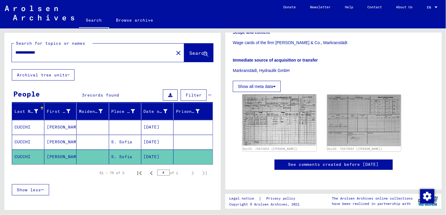
drag, startPoint x: 41, startPoint y: 53, endPoint x: 12, endPoint y: 52, distance: 28.1
click at [12, 54] on div "**********" at bounding box center [91, 52] width 158 height 13
click at [189, 52] on span "Search" at bounding box center [198, 53] width 18 height 6
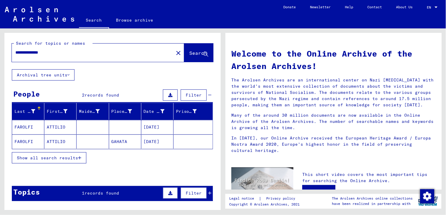
click at [60, 128] on mat-cell "ATTILIO" at bounding box center [60, 127] width 32 height 14
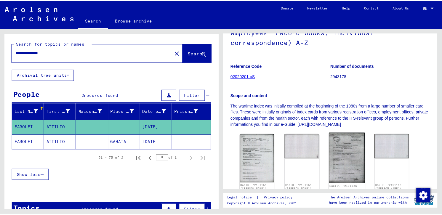
scroll to position [118, 0]
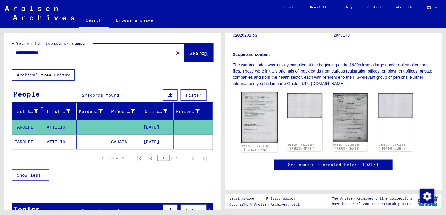
click at [256, 104] on img at bounding box center [260, 117] width 36 height 51
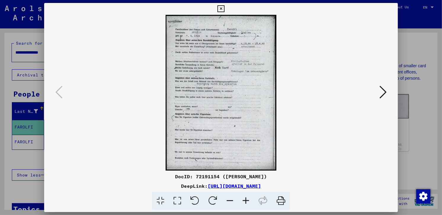
scroll to position [0, 0]
click at [247, 199] on icon at bounding box center [246, 201] width 16 height 18
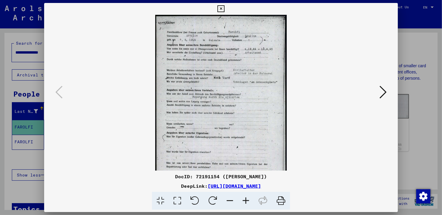
click at [247, 199] on icon at bounding box center [246, 201] width 16 height 18
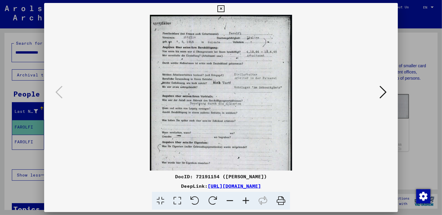
click at [247, 199] on icon at bounding box center [246, 201] width 16 height 18
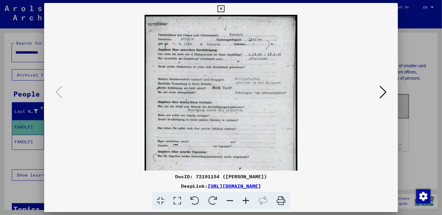
click at [247, 199] on icon at bounding box center [246, 201] width 16 height 18
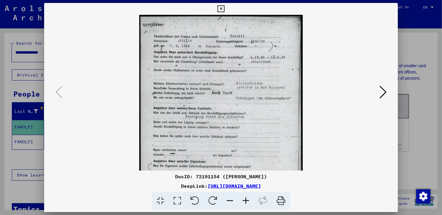
click at [247, 199] on icon at bounding box center [246, 201] width 16 height 18
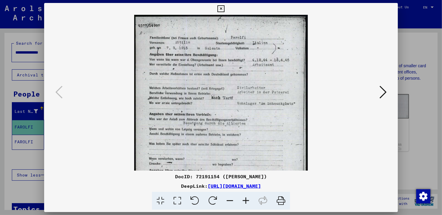
click at [248, 200] on icon at bounding box center [246, 201] width 16 height 18
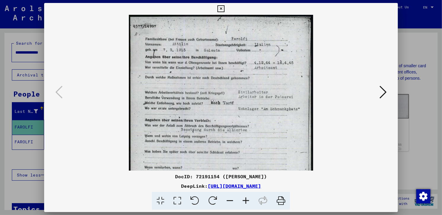
click at [248, 200] on icon at bounding box center [246, 201] width 16 height 18
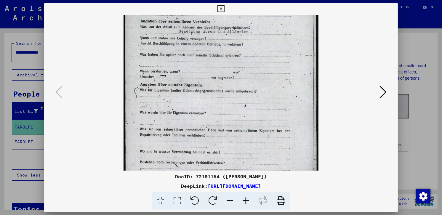
scroll to position [118, 0]
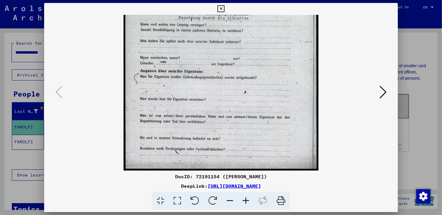
drag, startPoint x: 263, startPoint y: 132, endPoint x: 238, endPoint y: -16, distance: 149.8
click at [238, 0] on html "**********" at bounding box center [221, 107] width 442 height 215
click at [384, 89] on icon at bounding box center [382, 92] width 7 height 14
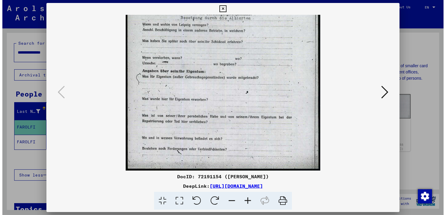
scroll to position [0, 0]
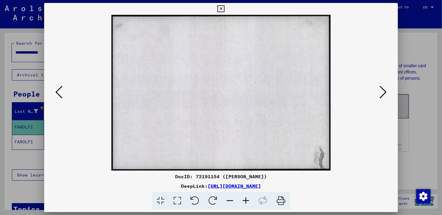
click at [385, 90] on icon at bounding box center [382, 92] width 7 height 14
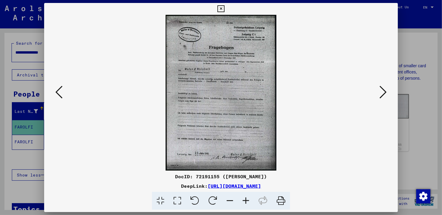
click at [245, 200] on icon at bounding box center [246, 201] width 16 height 18
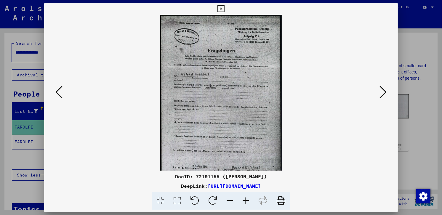
click at [245, 200] on icon at bounding box center [246, 201] width 16 height 18
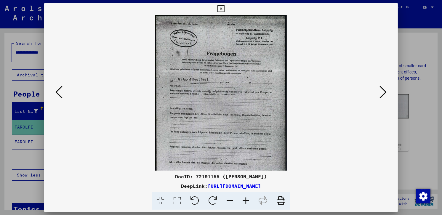
click at [245, 200] on icon at bounding box center [246, 201] width 16 height 18
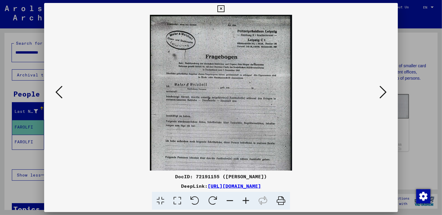
click at [245, 200] on icon at bounding box center [246, 201] width 16 height 18
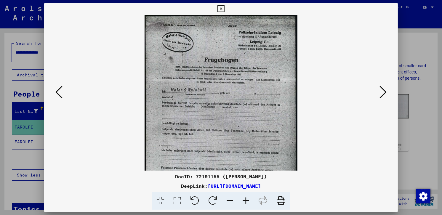
click at [245, 200] on icon at bounding box center [246, 201] width 16 height 18
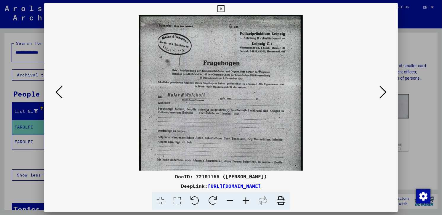
click at [245, 200] on icon at bounding box center [246, 201] width 16 height 18
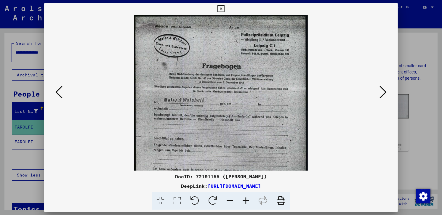
click at [245, 200] on icon at bounding box center [246, 201] width 16 height 18
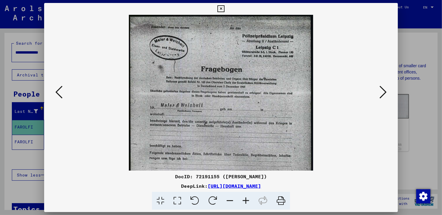
click at [245, 200] on icon at bounding box center [246, 201] width 16 height 18
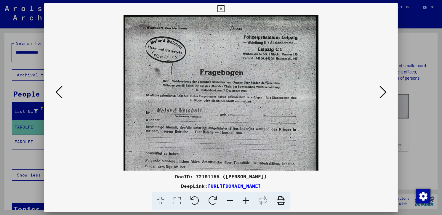
click at [385, 94] on icon at bounding box center [382, 92] width 7 height 14
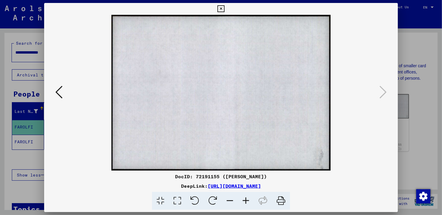
click at [224, 7] on icon at bounding box center [220, 8] width 7 height 7
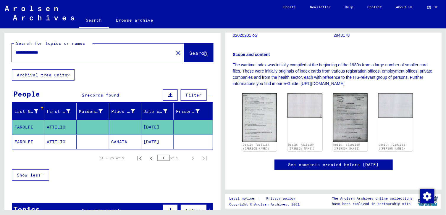
click at [65, 142] on mat-cell "ATTILIO" at bounding box center [60, 142] width 32 height 15
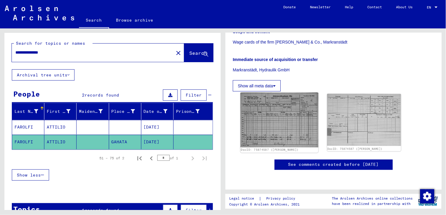
click at [269, 102] on img at bounding box center [280, 119] width 78 height 55
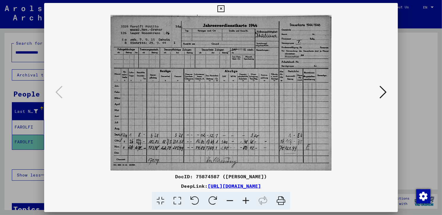
click at [384, 92] on icon at bounding box center [382, 92] width 7 height 14
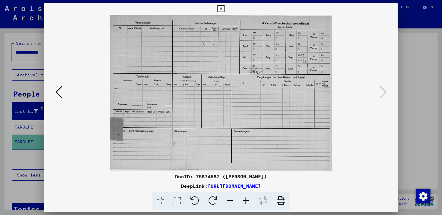
click at [224, 8] on icon at bounding box center [220, 8] width 7 height 7
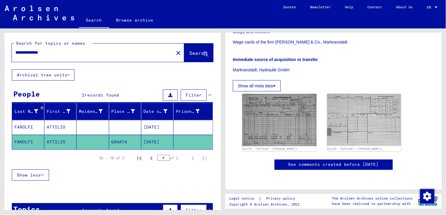
click at [57, 126] on mat-cell "ATTILIO" at bounding box center [60, 127] width 32 height 15
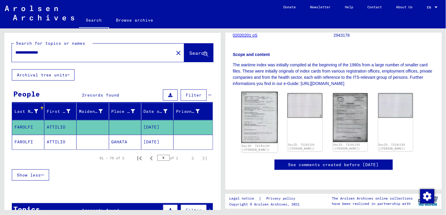
click at [255, 114] on img at bounding box center [260, 117] width 36 height 51
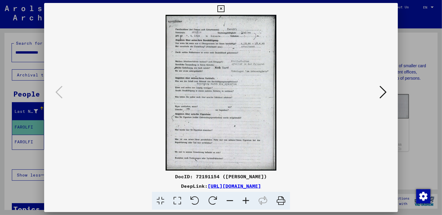
click at [80, 54] on img at bounding box center [220, 93] width 313 height 156
click at [386, 91] on icon at bounding box center [382, 92] width 7 height 14
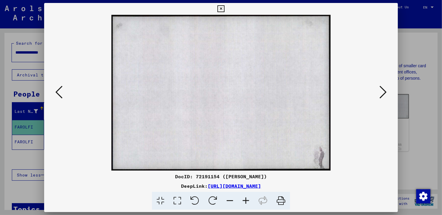
click at [386, 91] on icon at bounding box center [382, 92] width 7 height 14
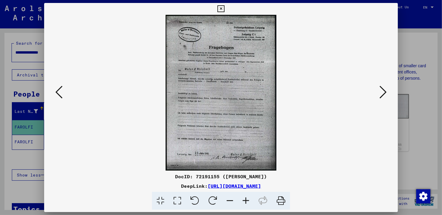
drag, startPoint x: 226, startPoint y: 91, endPoint x: 202, endPoint y: 74, distance: 29.7
click at [202, 74] on img at bounding box center [220, 93] width 313 height 156
click at [245, 200] on icon at bounding box center [246, 201] width 16 height 18
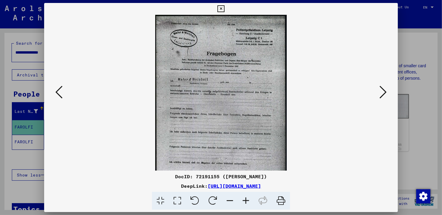
click at [245, 200] on icon at bounding box center [246, 201] width 16 height 18
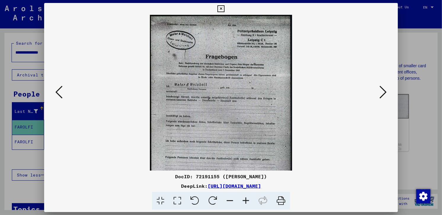
click at [245, 200] on icon at bounding box center [246, 201] width 16 height 18
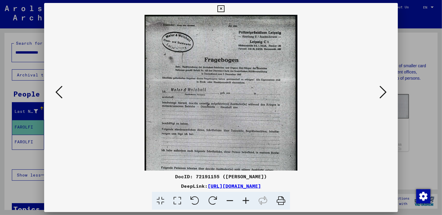
click at [245, 200] on icon at bounding box center [246, 201] width 16 height 18
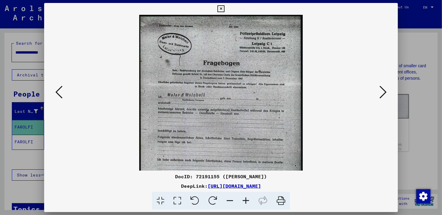
click at [245, 200] on icon at bounding box center [246, 201] width 16 height 18
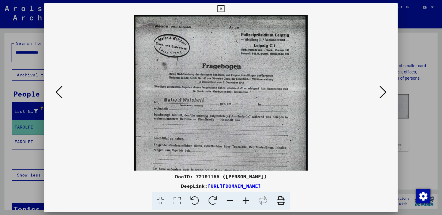
click at [245, 200] on icon at bounding box center [246, 201] width 16 height 18
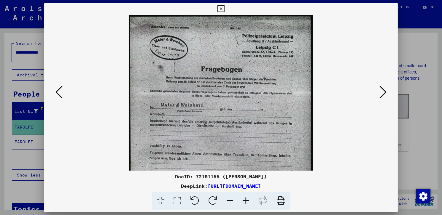
click at [245, 200] on icon at bounding box center [246, 201] width 16 height 18
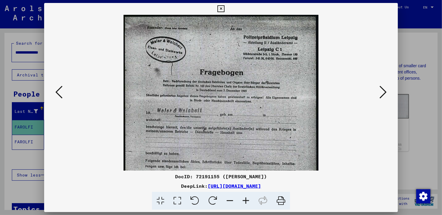
drag, startPoint x: 235, startPoint y: 134, endPoint x: 216, endPoint y: 123, distance: 22.0
click at [216, 123] on img at bounding box center [220, 152] width 195 height 274
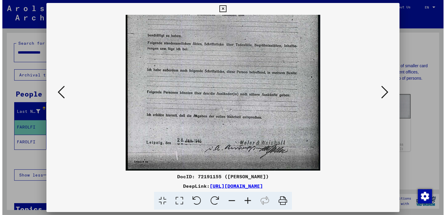
scroll to position [118, 0]
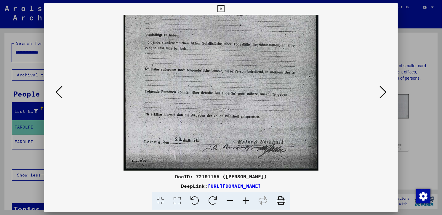
drag, startPoint x: 237, startPoint y: 142, endPoint x: 226, endPoint y: 14, distance: 128.9
click at [226, 14] on div "DocID: 72191155 ([PERSON_NAME]) DeepLink: [URL][DOMAIN_NAME]" at bounding box center [220, 106] width 353 height 207
click at [224, 8] on icon at bounding box center [220, 8] width 7 height 7
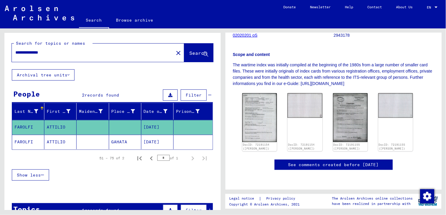
drag, startPoint x: 54, startPoint y: 52, endPoint x: 6, endPoint y: 54, distance: 47.7
click at [5, 54] on div "**********" at bounding box center [112, 51] width 216 height 36
click at [189, 54] on span "Search" at bounding box center [198, 53] width 18 height 6
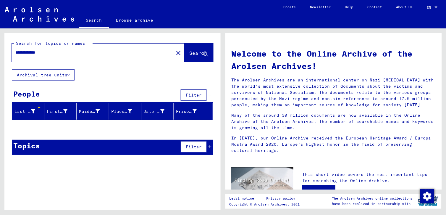
click at [17, 51] on input "**********" at bounding box center [90, 52] width 151 height 6
type input "**********"
click at [193, 54] on span "Search" at bounding box center [198, 53] width 18 height 6
click at [175, 53] on mat-icon "close" at bounding box center [178, 52] width 7 height 7
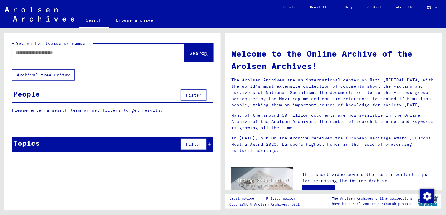
drag, startPoint x: 21, startPoint y: 55, endPoint x: 43, endPoint y: 45, distance: 23.6
click at [22, 55] on input "text" at bounding box center [90, 52] width 151 height 6
click at [207, 52] on icon at bounding box center [205, 54] width 5 height 5
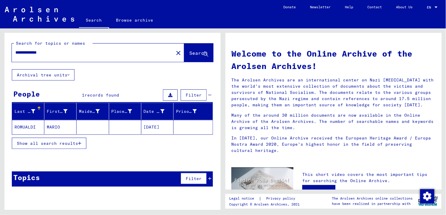
click at [55, 128] on mat-cell "MARIO" at bounding box center [60, 127] width 32 height 14
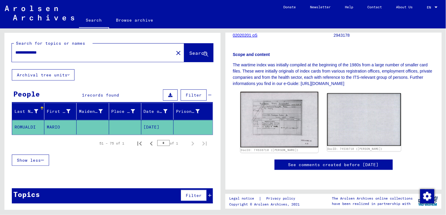
click at [274, 92] on img at bounding box center [280, 120] width 78 height 56
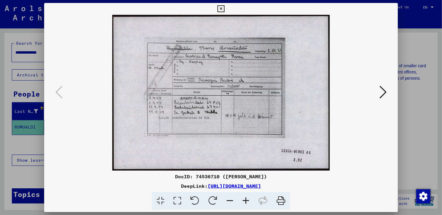
click at [246, 201] on icon at bounding box center [246, 201] width 16 height 18
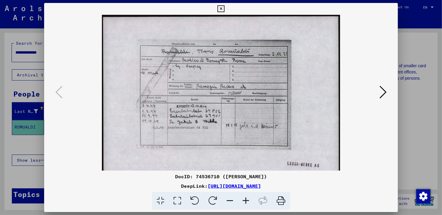
click at [246, 201] on icon at bounding box center [246, 201] width 16 height 18
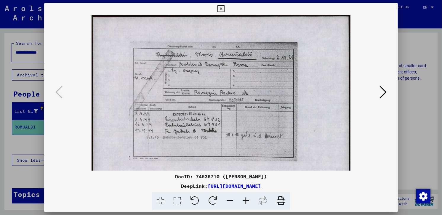
click at [246, 201] on icon at bounding box center [246, 201] width 16 height 18
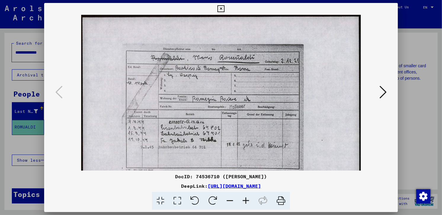
click at [246, 201] on icon at bounding box center [246, 201] width 16 height 18
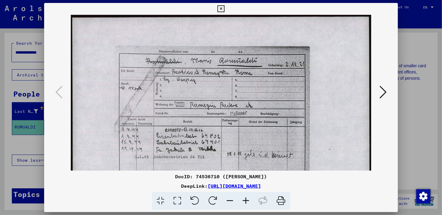
click at [246, 201] on icon at bounding box center [246, 201] width 16 height 18
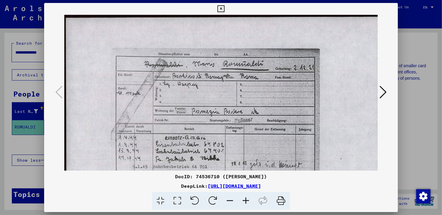
click at [246, 201] on icon at bounding box center [246, 201] width 16 height 18
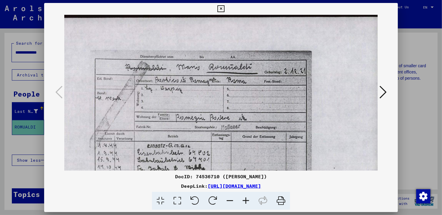
scroll to position [0, 23]
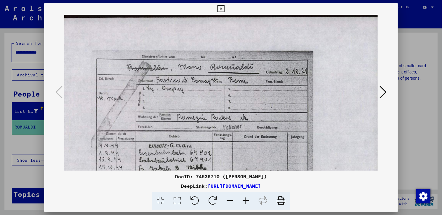
drag, startPoint x: 281, startPoint y: 138, endPoint x: 224, endPoint y: 169, distance: 64.9
click at [224, 169] on img at bounding box center [211, 137] width 341 height 245
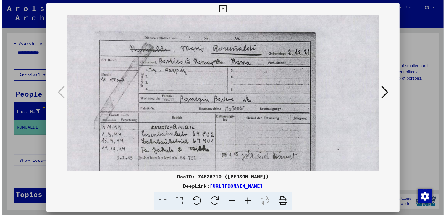
scroll to position [16, 22]
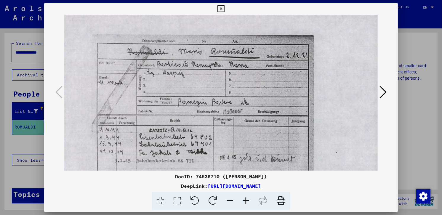
drag, startPoint x: 225, startPoint y: 136, endPoint x: 223, endPoint y: 111, distance: 24.4
click at [223, 111] on img at bounding box center [212, 121] width 341 height 245
click at [224, 8] on icon at bounding box center [220, 8] width 7 height 7
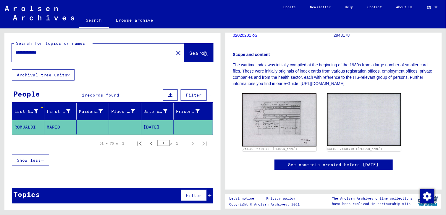
drag, startPoint x: 53, startPoint y: 53, endPoint x: -1, endPoint y: 54, distance: 54.2
click at [0, 54] on html "**********" at bounding box center [223, 107] width 446 height 215
type input "**********"
click at [191, 52] on span "Search" at bounding box center [198, 53] width 18 height 6
